Goal: Information Seeking & Learning: Learn about a topic

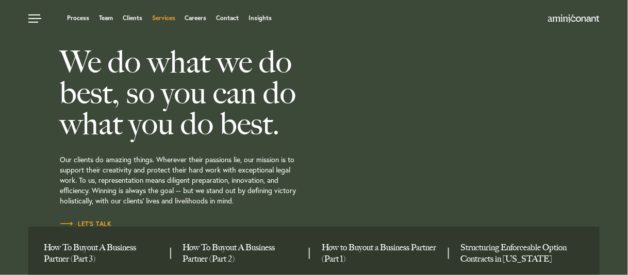
click at [162, 17] on link "Services" at bounding box center [163, 18] width 23 height 6
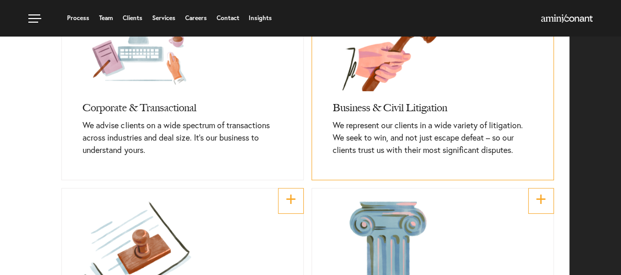
scroll to position [412, 0]
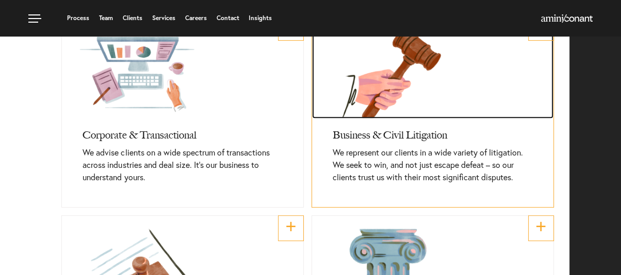
click at [450, 97] on link at bounding box center [432, 66] width 241 height 103
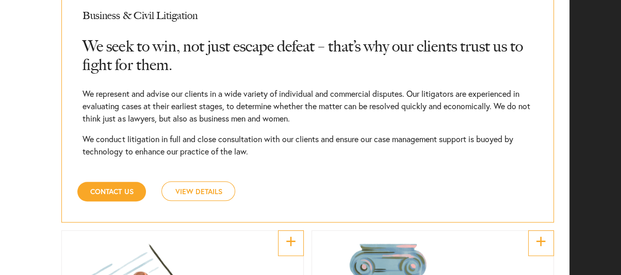
scroll to position [792, 0]
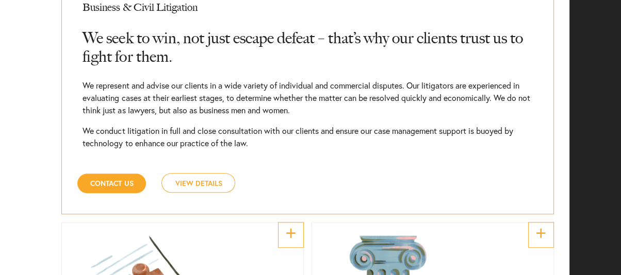
click at [195, 177] on link "View Details" at bounding box center [198, 183] width 74 height 20
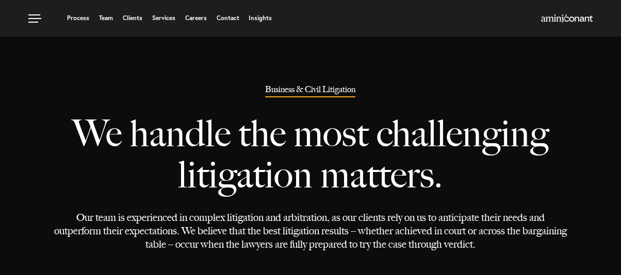
select select "Austin"
select select "Transactional and Corporate"
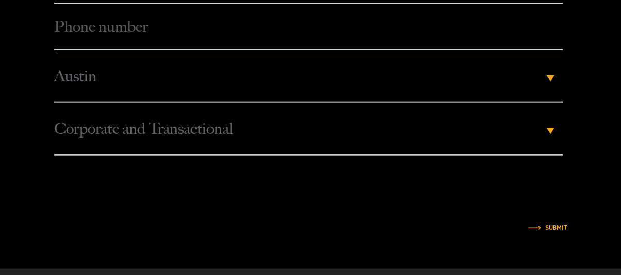
scroll to position [2475, 0]
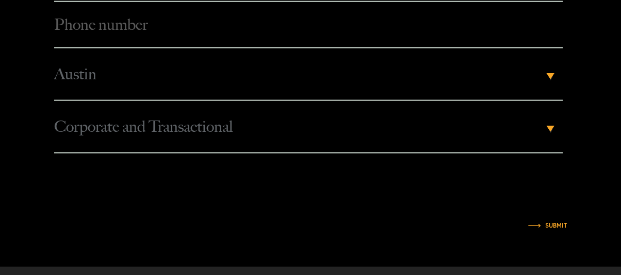
click at [552, 124] on div "Corporate and Transactional ▾" at bounding box center [308, 127] width 508 height 53
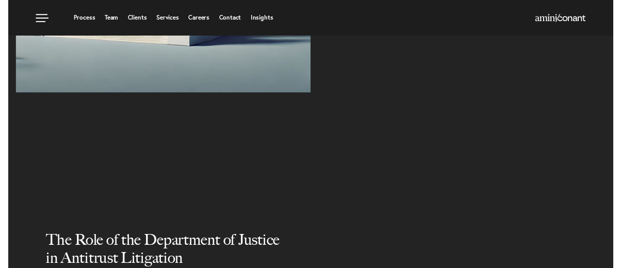
scroll to position [1393, 0]
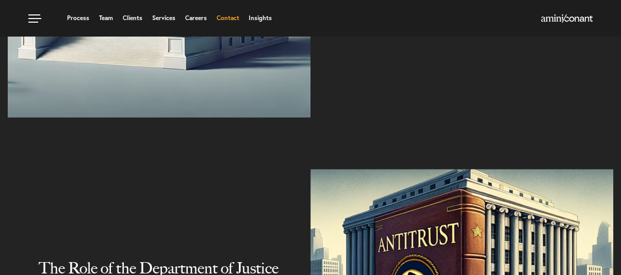
click at [223, 16] on link "Contact" at bounding box center [227, 18] width 23 height 6
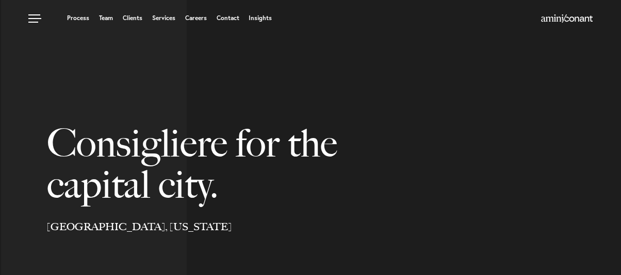
select select "Austin"
select select "Business and Civil Litigation"
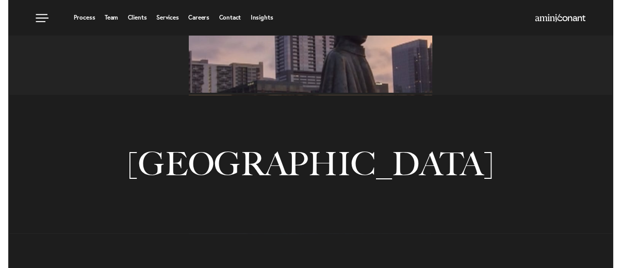
scroll to position [722, 0]
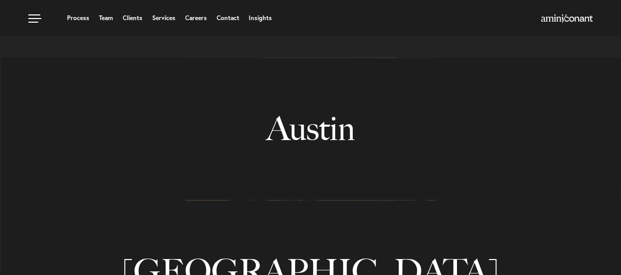
click at [268, 116] on link "Austin" at bounding box center [310, 129] width 619 height 142
click at [33, 15] on link at bounding box center [36, 15] width 31 height 31
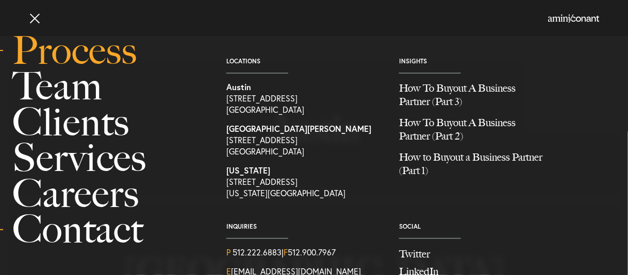
click at [38, 52] on link "Process" at bounding box center [107, 51] width 191 height 36
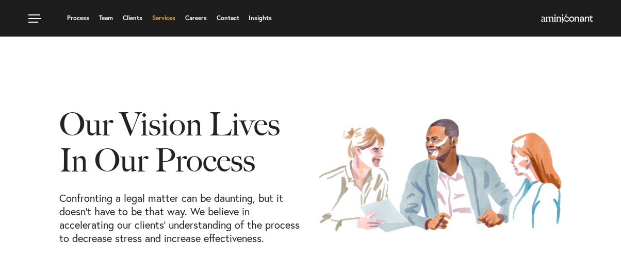
click at [160, 18] on link "Services" at bounding box center [163, 18] width 23 height 6
